Goal: Navigation & Orientation: Find specific page/section

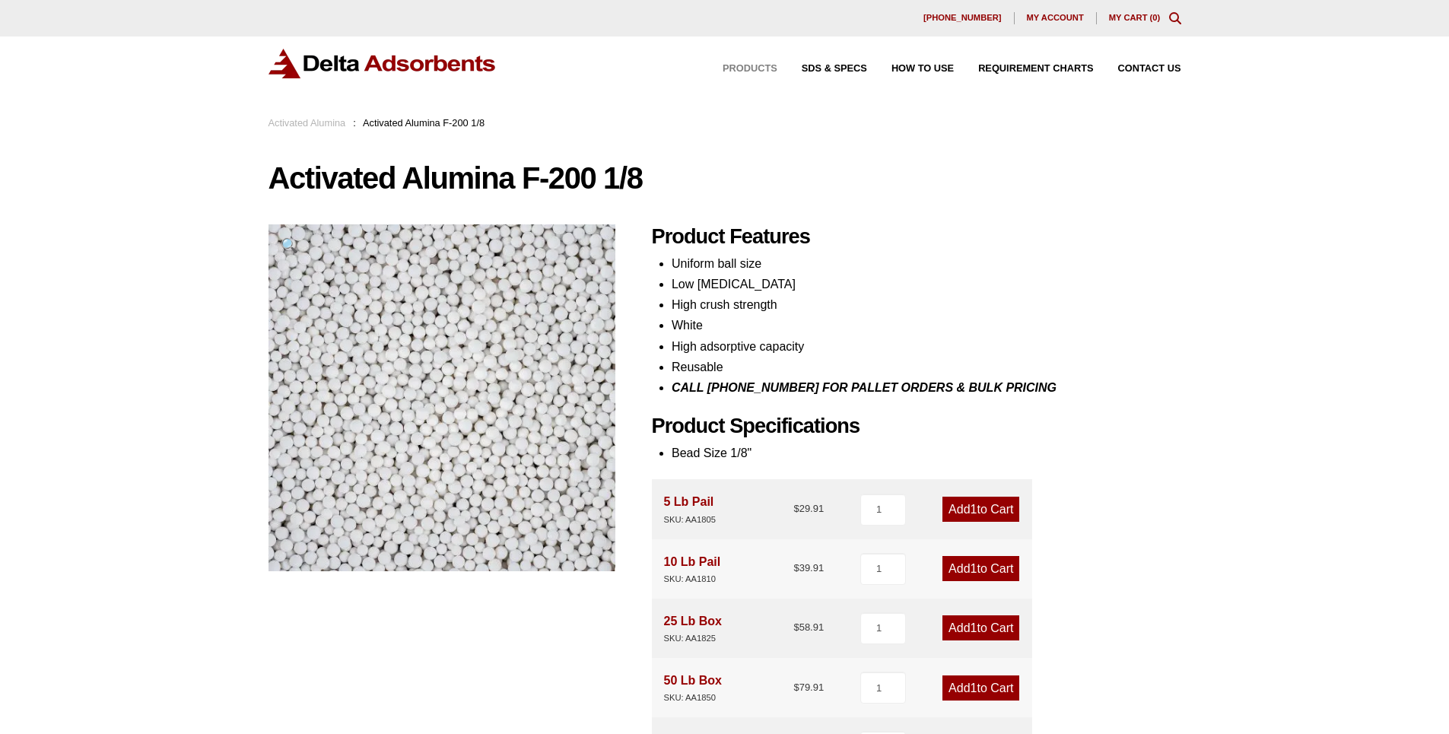
click at [747, 66] on span "Products" at bounding box center [750, 69] width 55 height 10
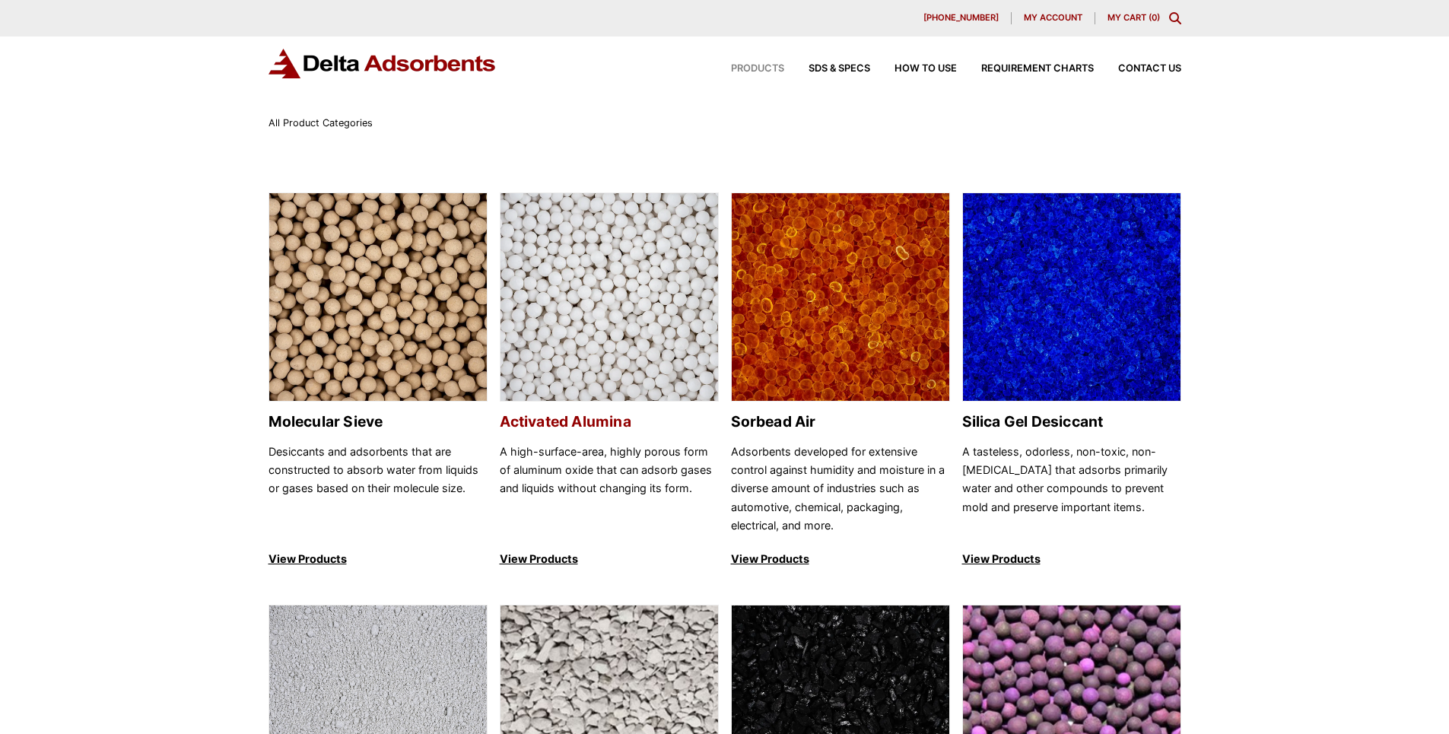
click at [564, 422] on h2 "Activated Alumina" at bounding box center [609, 421] width 219 height 17
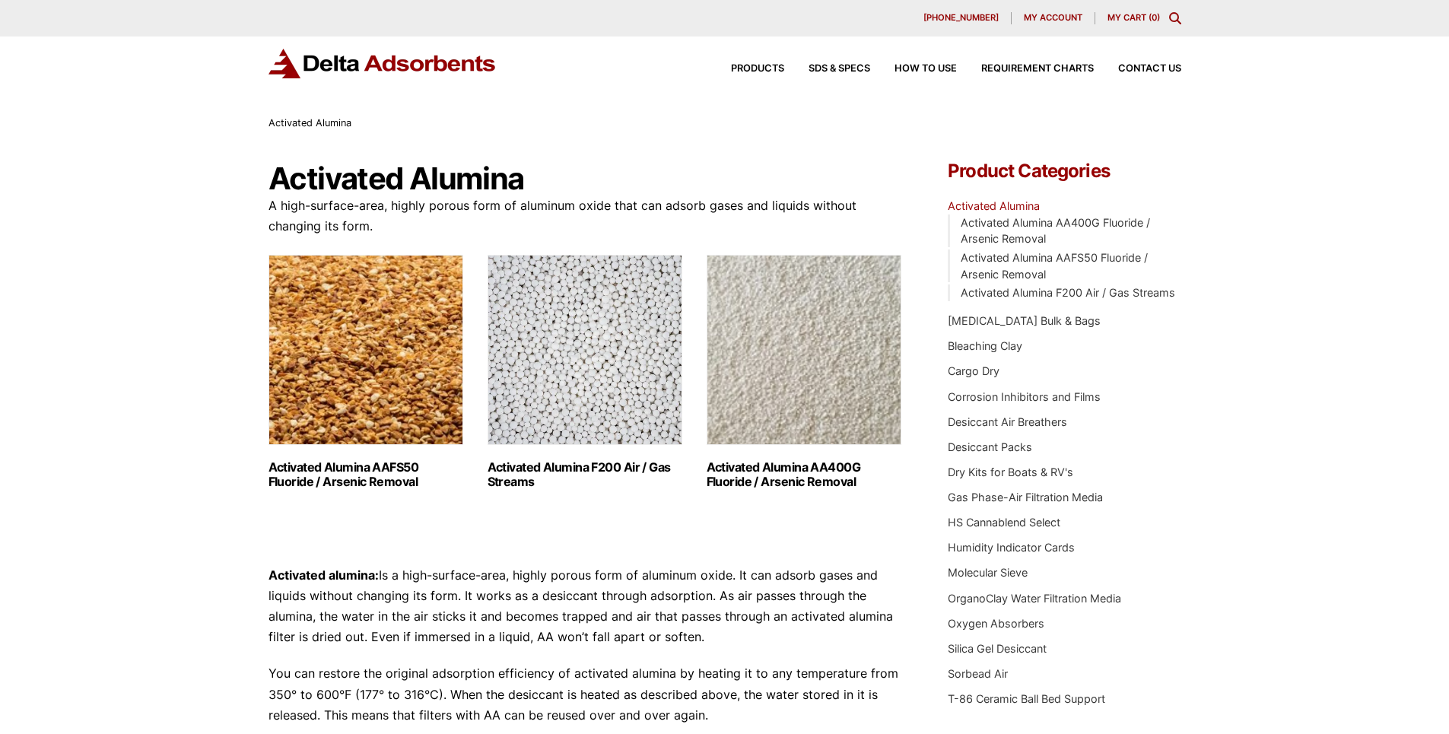
click at [559, 465] on h2 "Activated Alumina F200 Air / Gas Streams (3)" at bounding box center [585, 474] width 195 height 29
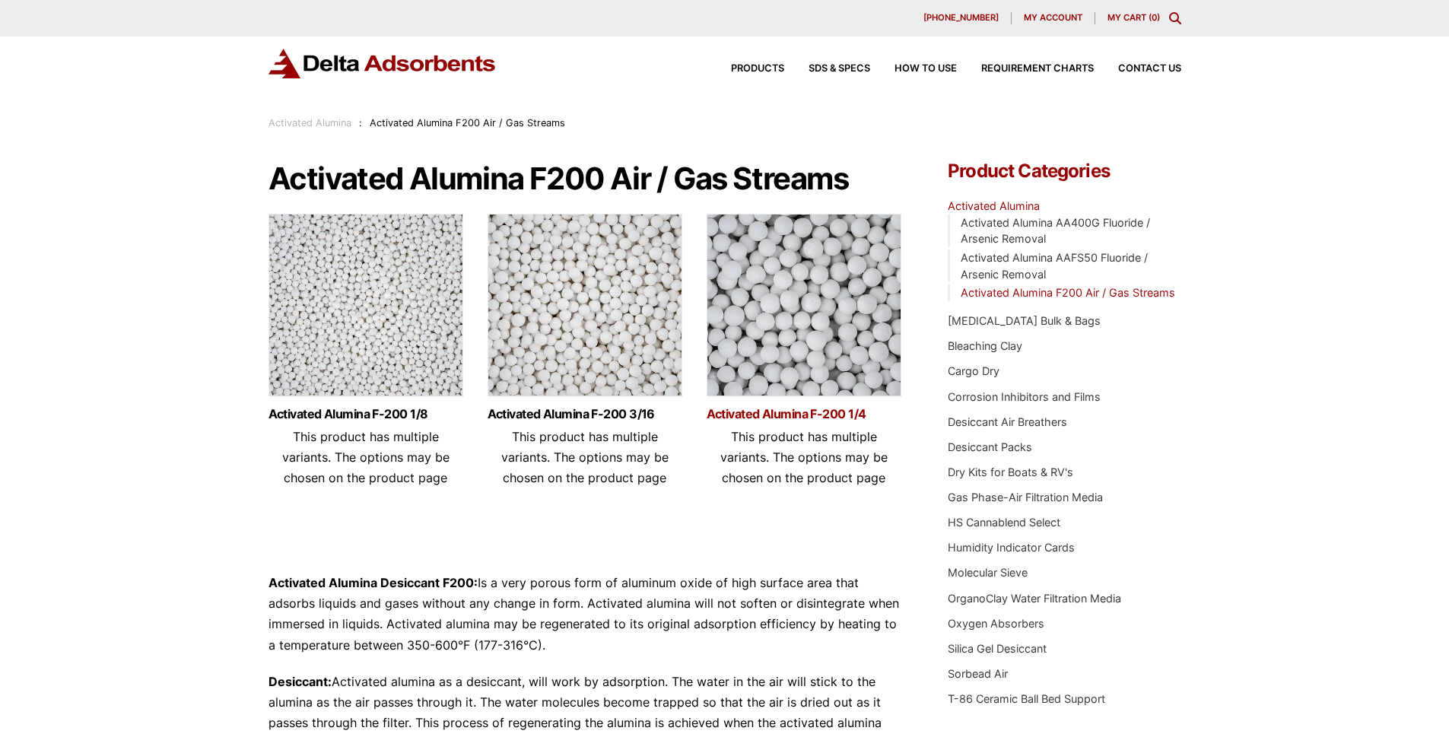
click at [767, 409] on link "Activated Alumina F-200 1/4" at bounding box center [804, 414] width 195 height 13
